Goal: Task Accomplishment & Management: Manage account settings

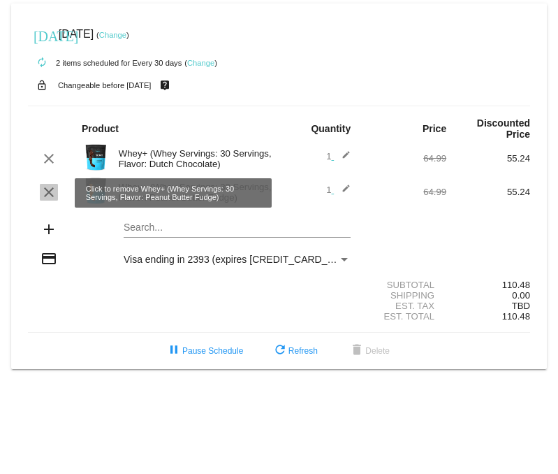
click at [47, 190] on mat-icon "clear" at bounding box center [49, 192] width 17 height 17
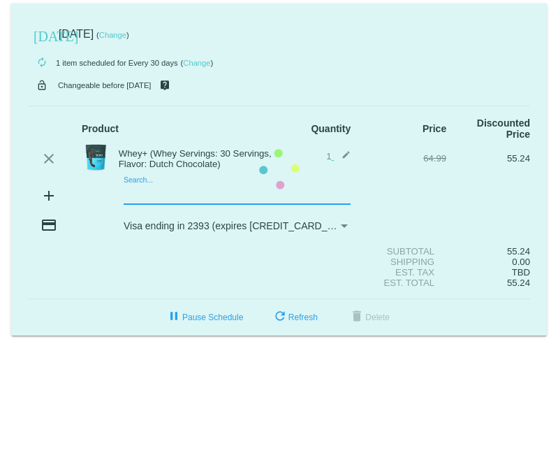
click at [161, 196] on mat-card "today Oct 20 2025 ( Change ) autorenew 1 item scheduled for Every 30 days ( Cha…" at bounding box center [279, 169] width 536 height 332
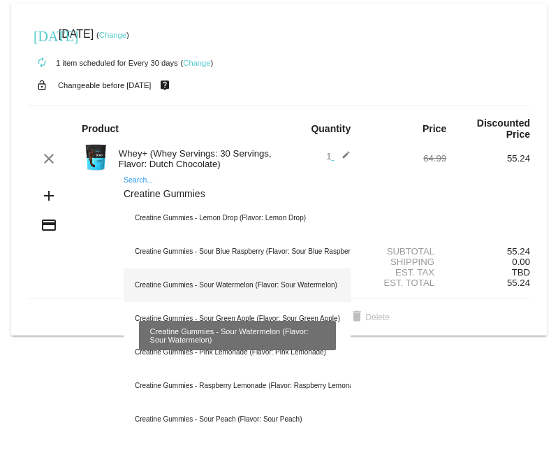
type input "Creatine Gummies"
click at [248, 284] on div "Creatine Gummies - Sour Watermelon (Flavor: Sour Watermelon)" at bounding box center [237, 285] width 227 height 34
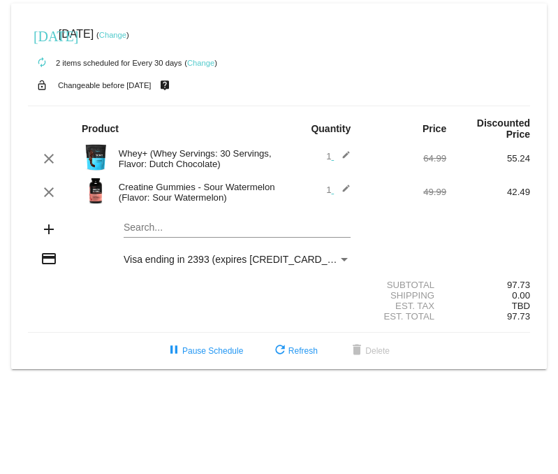
click at [126, 33] on link "Change" at bounding box center [112, 35] width 27 height 8
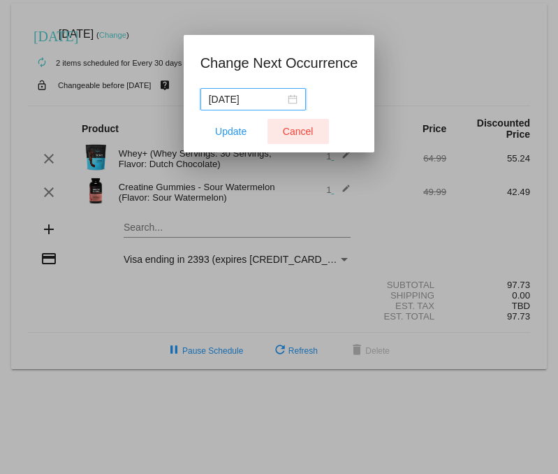
click at [312, 132] on button "Cancel" at bounding box center [298, 131] width 61 height 25
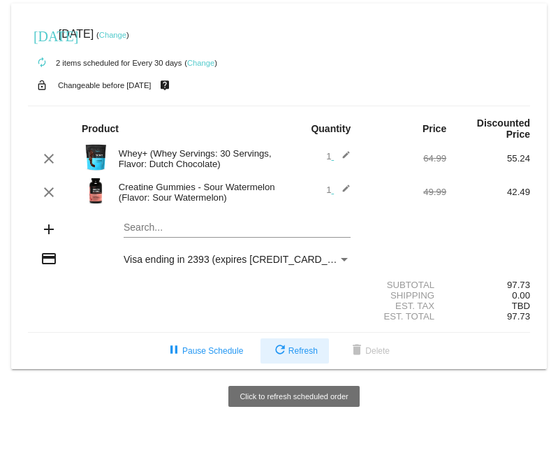
click at [307, 355] on span "refresh Refresh" at bounding box center [295, 351] width 46 height 10
